Goal: Navigation & Orientation: Find specific page/section

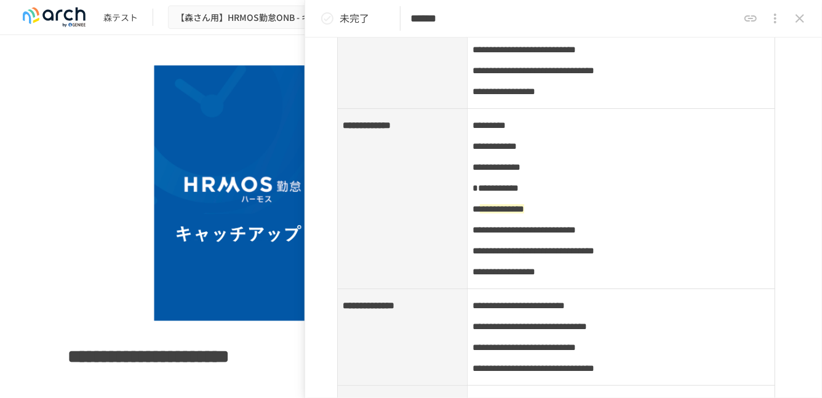
scroll to position [383, 0]
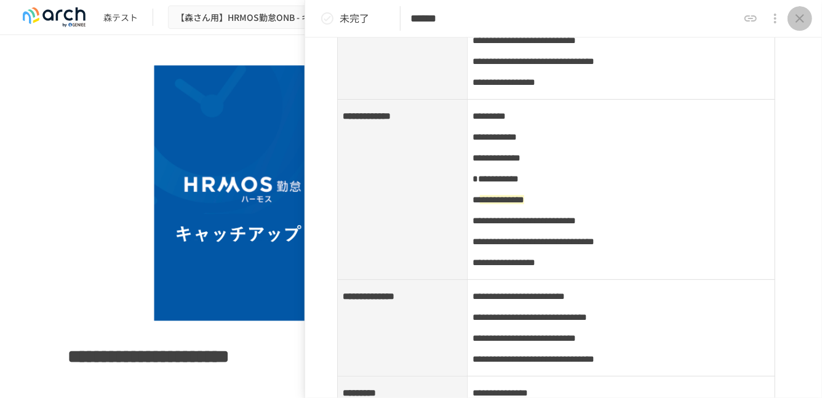
click at [803, 16] on icon "close drawer" at bounding box center [800, 18] width 9 height 9
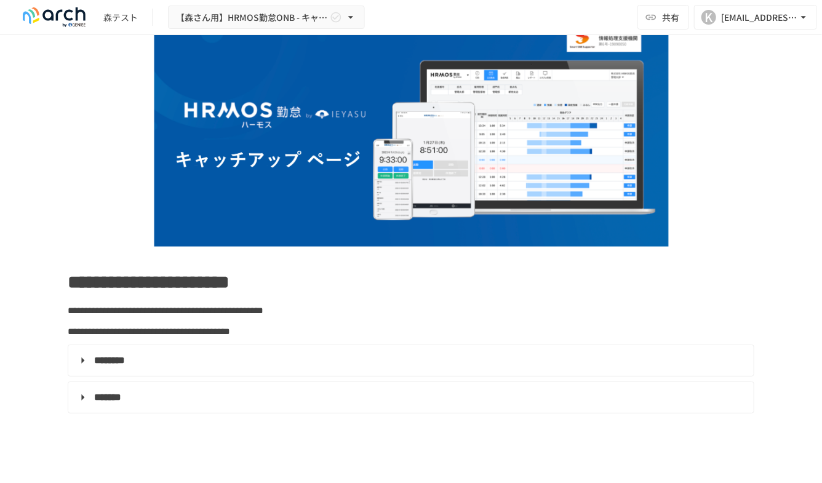
scroll to position [103, 0]
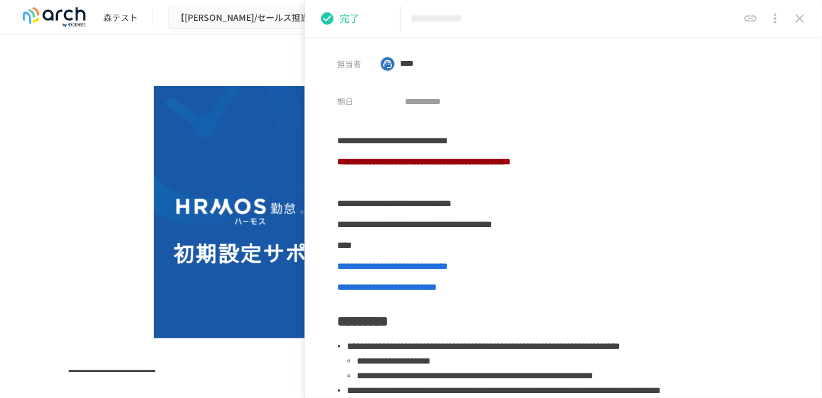
click at [812, 14] on div at bounding box center [776, 18] width 74 height 25
click at [810, 14] on button "close drawer" at bounding box center [800, 18] width 25 height 25
